Goal: Ask a question

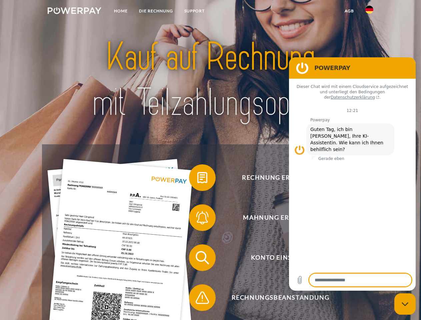
click at [74, 12] on img at bounding box center [75, 10] width 54 height 7
click at [369, 12] on img at bounding box center [369, 10] width 8 height 8
click at [349, 11] on link "agb" at bounding box center [349, 11] width 21 height 12
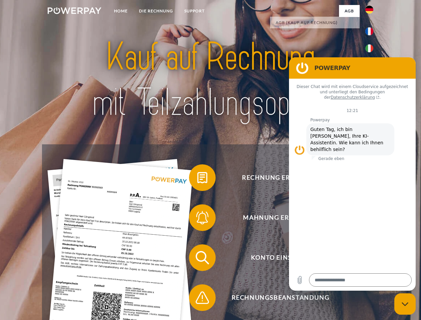
click at [197, 179] on span at bounding box center [192, 177] width 33 height 33
click at [197, 219] on span at bounding box center [192, 217] width 33 height 33
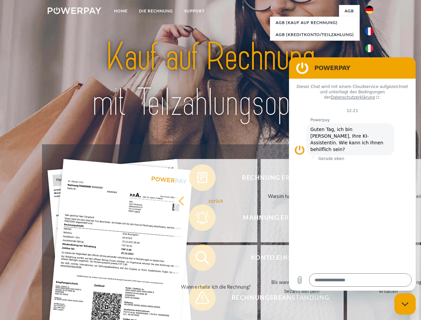
click at [261, 259] on link "Bis wann muss die Rechnung bezahlt werden?" at bounding box center [302, 286] width 83 height 83
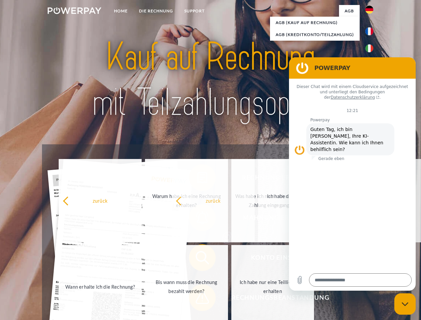
click at [197, 299] on span at bounding box center [192, 297] width 33 height 33
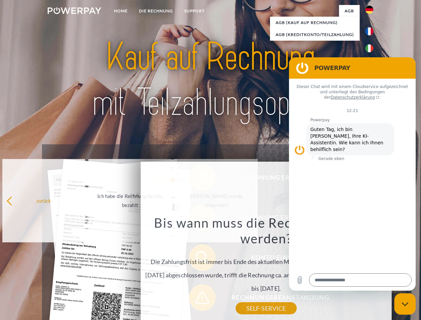
click at [405, 304] on icon "Messaging-Fenster schließen" at bounding box center [405, 304] width 7 height 4
type textarea "*"
